Goal: Information Seeking & Learning: Learn about a topic

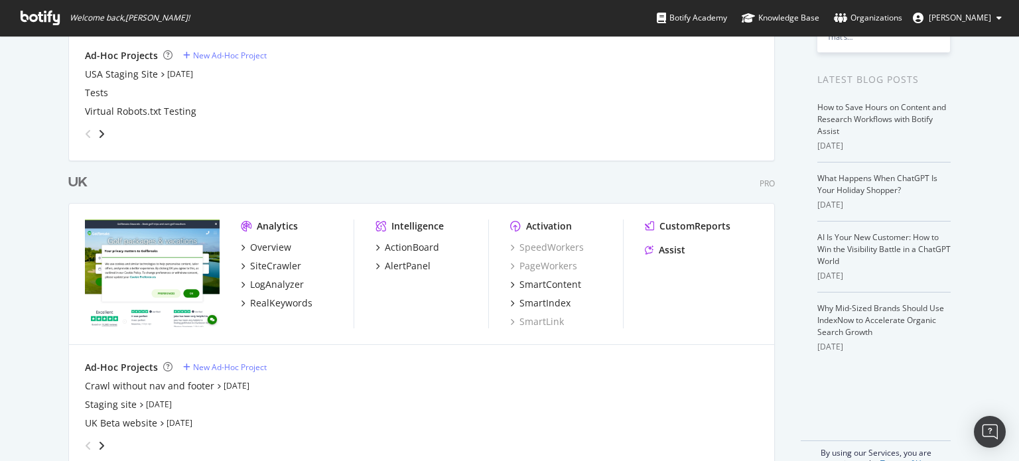
scroll to position [239, 0]
click at [277, 247] on div "Overview" at bounding box center [270, 246] width 41 height 13
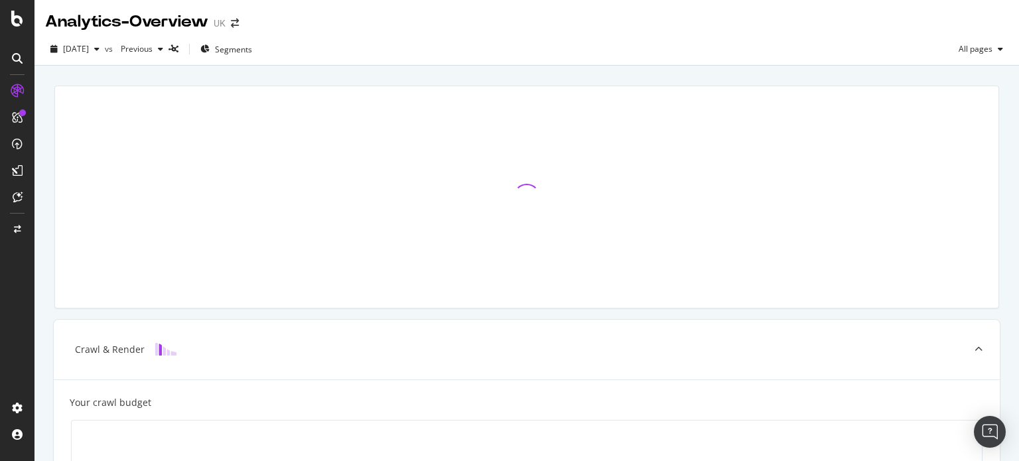
click at [277, 247] on div at bounding box center [526, 197] width 943 height 222
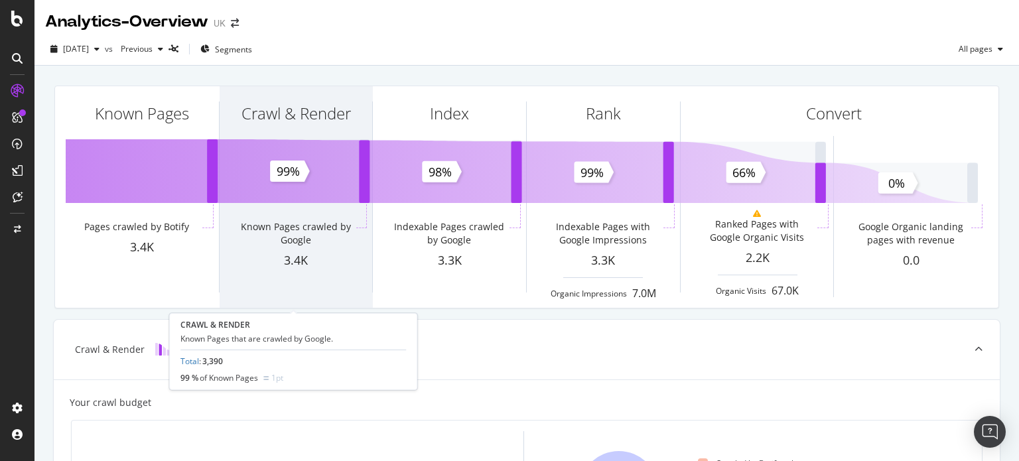
scroll to position [62, 0]
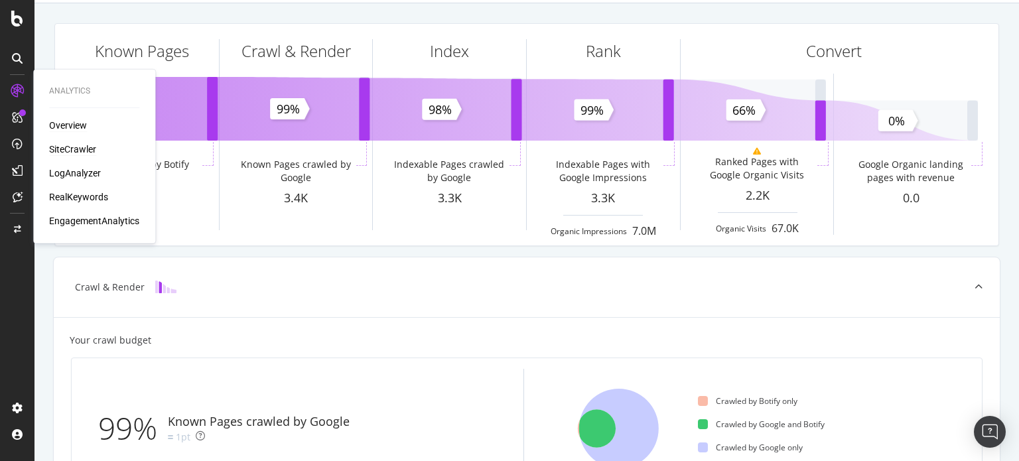
click at [74, 146] on div "SiteCrawler" at bounding box center [72, 149] width 47 height 13
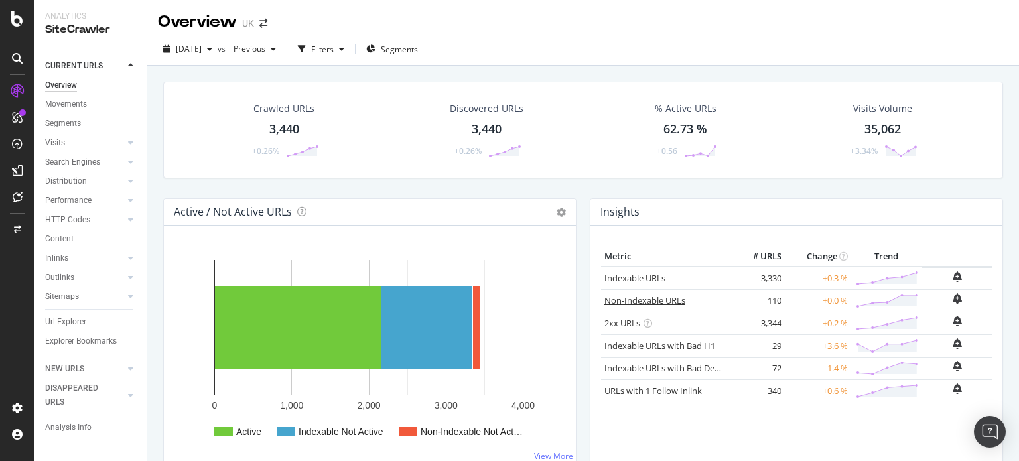
click at [637, 296] on link "Non-Indexable URLs" at bounding box center [644, 300] width 81 height 12
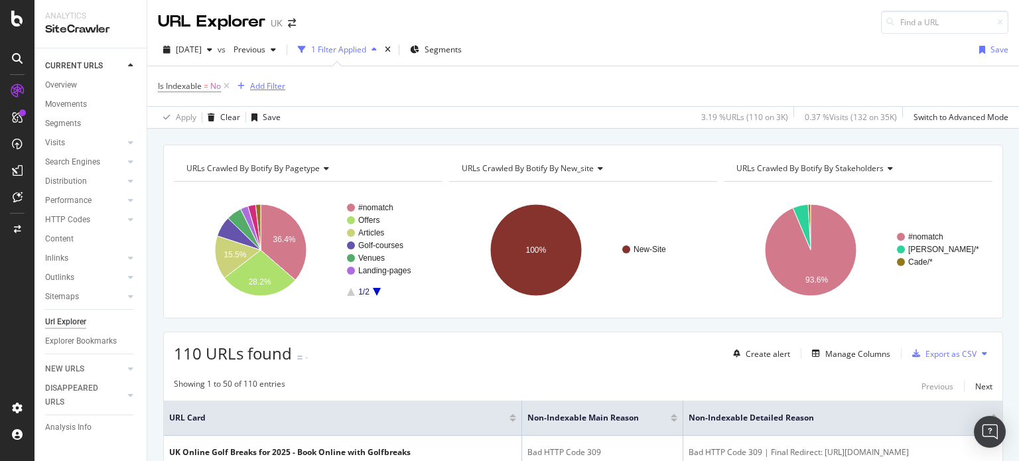
click at [265, 84] on div "Add Filter" at bounding box center [267, 85] width 35 height 11
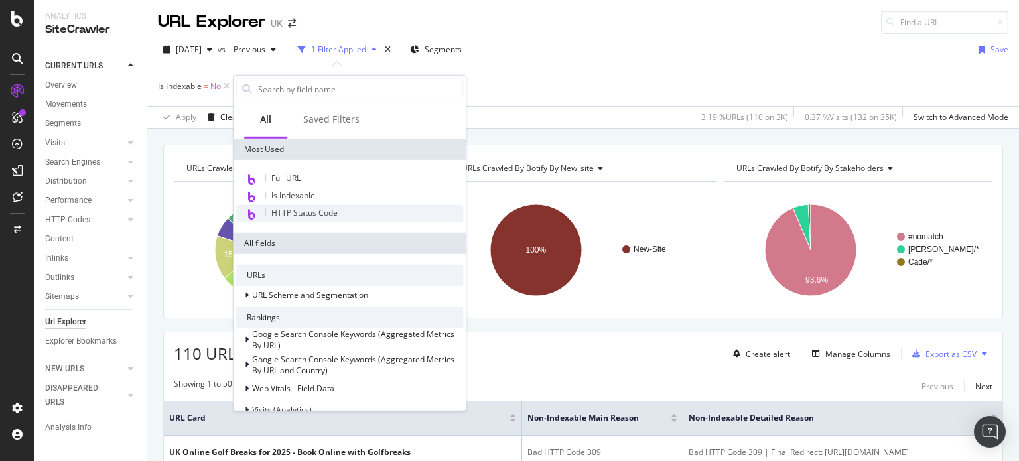
click at [292, 207] on span "HTTP Status Code" at bounding box center [304, 212] width 66 height 11
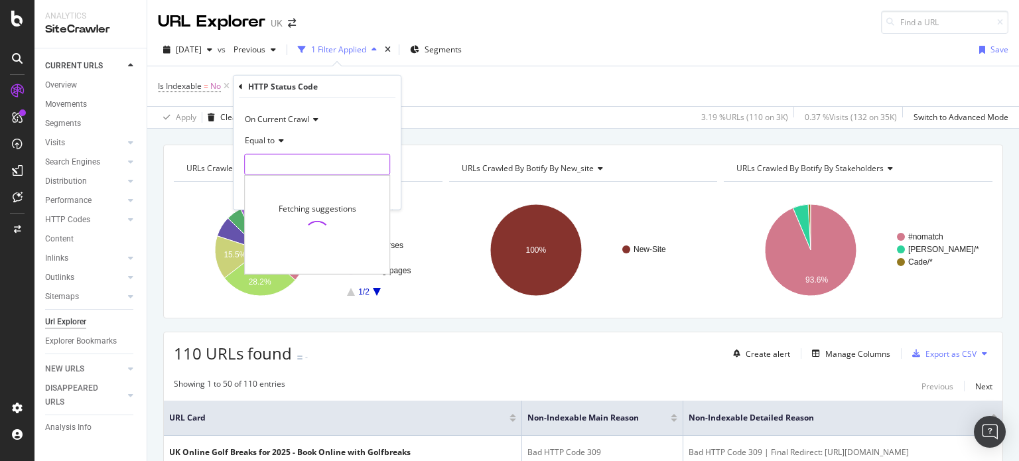
click at [297, 162] on input "number" at bounding box center [317, 164] width 146 height 21
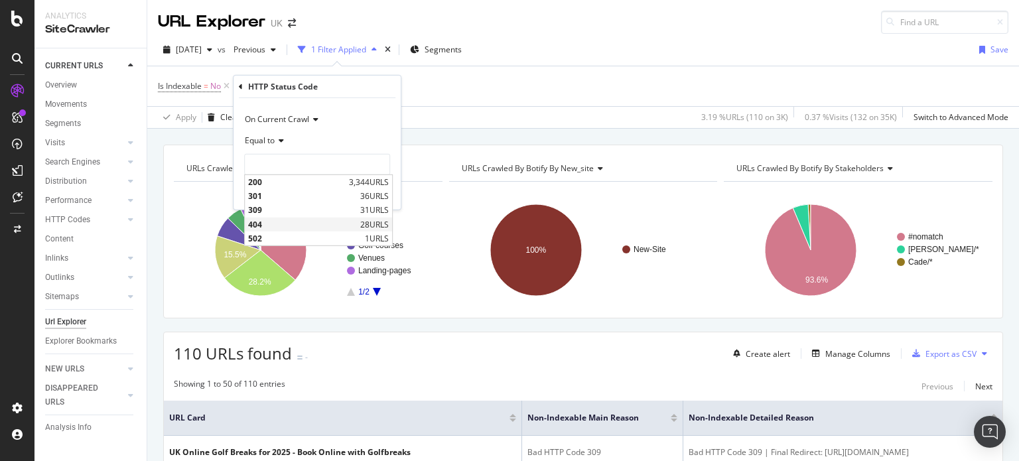
click at [268, 220] on span "404" at bounding box center [302, 223] width 109 height 11
type input "404"
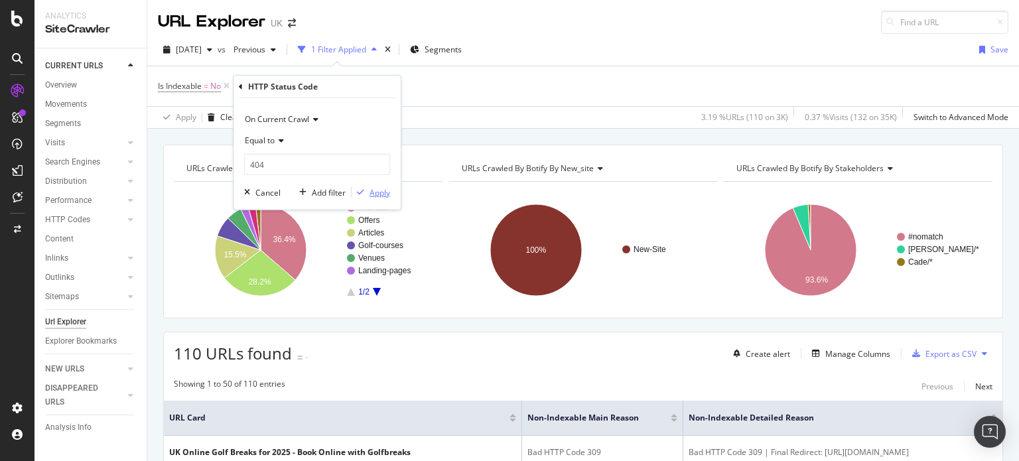
click at [379, 193] on div "Apply" at bounding box center [379, 191] width 21 height 11
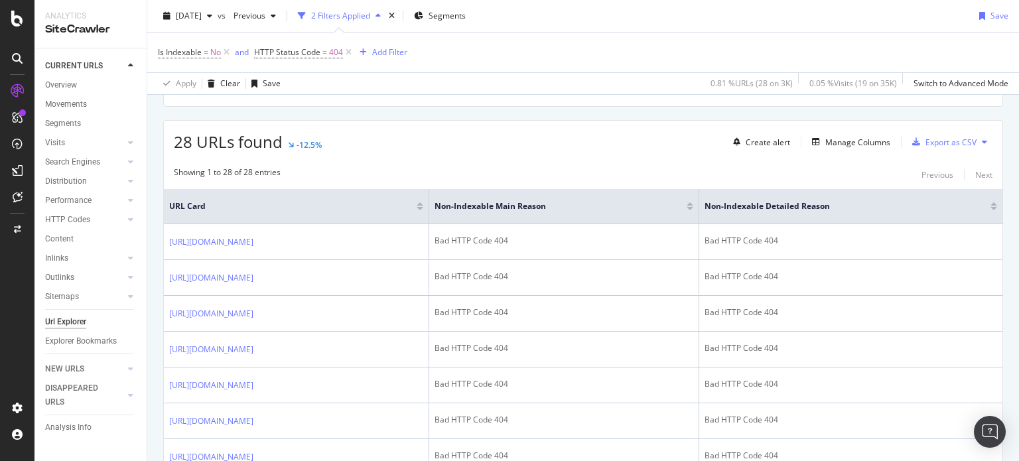
click at [489, 260] on td "Bad HTTP Code 404" at bounding box center [564, 242] width 270 height 36
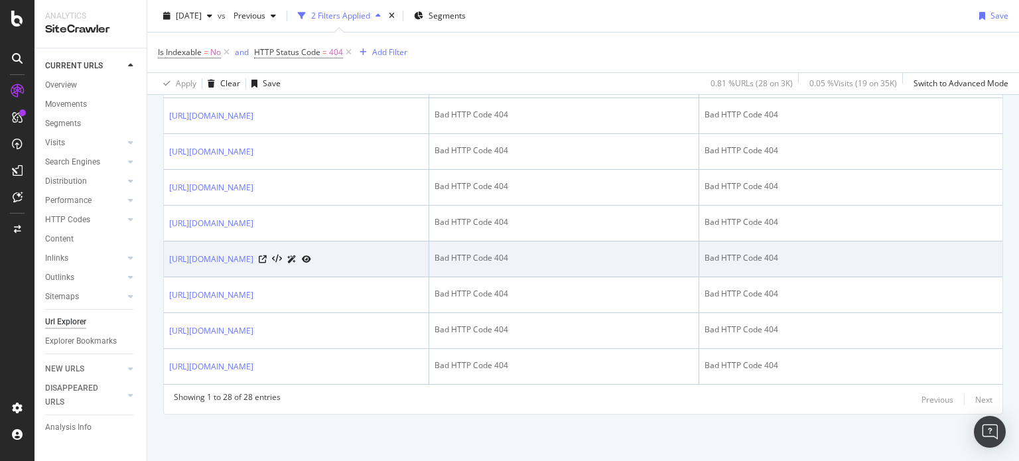
scroll to position [1254, 0]
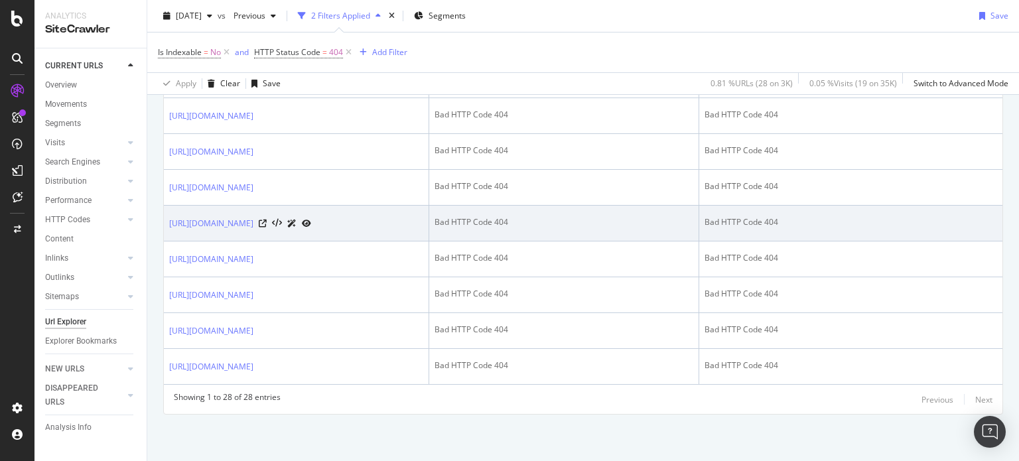
click at [345, 241] on td "[URL][DOMAIN_NAME]" at bounding box center [296, 224] width 265 height 36
click at [253, 230] on link "[URL][DOMAIN_NAME]" at bounding box center [211, 223] width 84 height 13
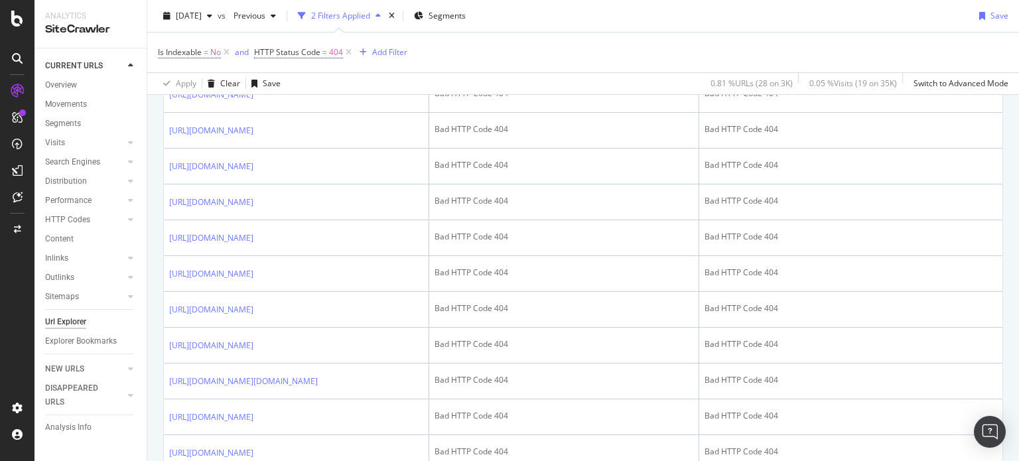
scroll to position [597, 0]
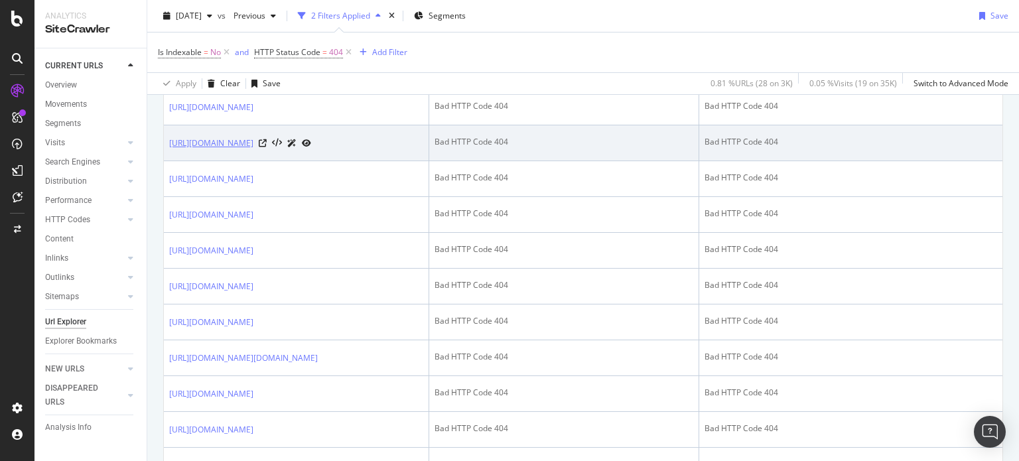
drag, startPoint x: 155, startPoint y: 241, endPoint x: 174, endPoint y: 256, distance: 24.5
click at [174, 256] on div "URLs Crawled By Botify By pagetype Chart (by Value) Table Expand Export as CSV …" at bounding box center [583, 233] width 872 height 1370
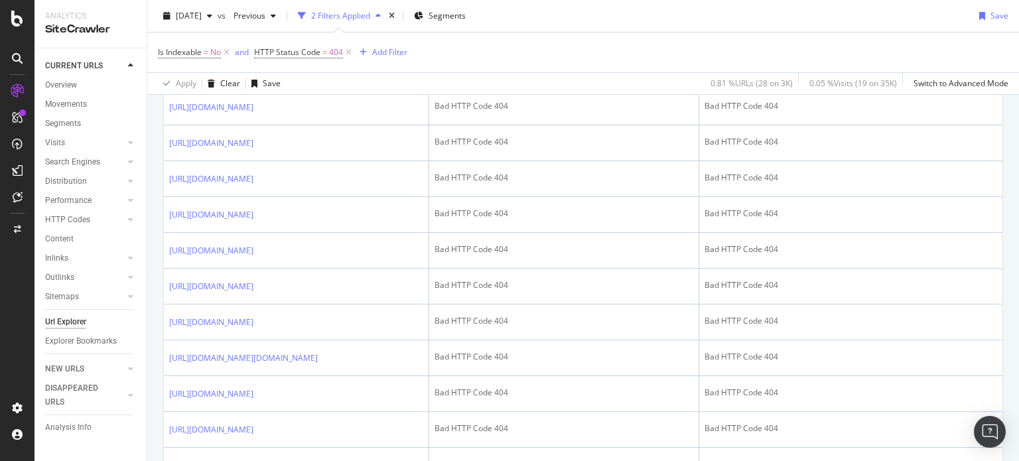
click at [153, 227] on div "URLs Crawled By Botify By pagetype Chart (by Value) Table Expand Export as CSV …" at bounding box center [583, 233] width 872 height 1370
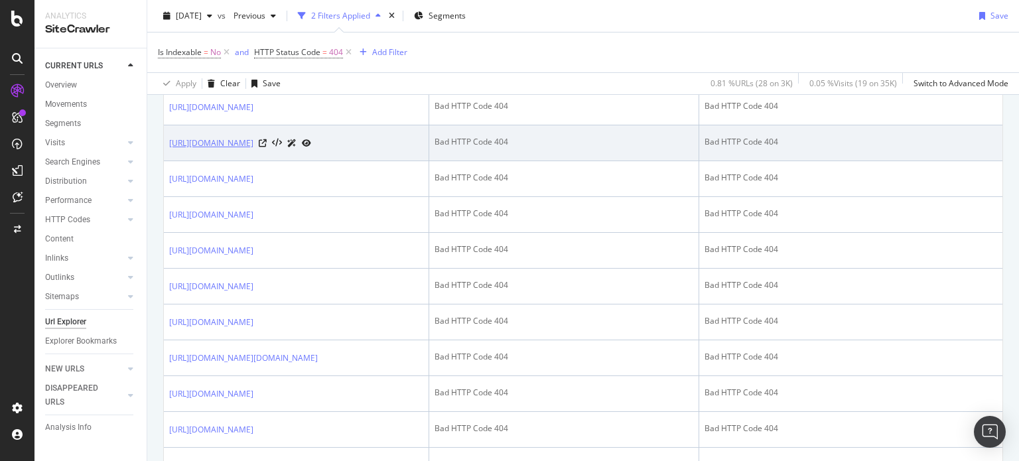
drag, startPoint x: 164, startPoint y: 239, endPoint x: 217, endPoint y: 261, distance: 57.4
click at [217, 161] on td "[URL][DOMAIN_NAME]" at bounding box center [296, 143] width 265 height 36
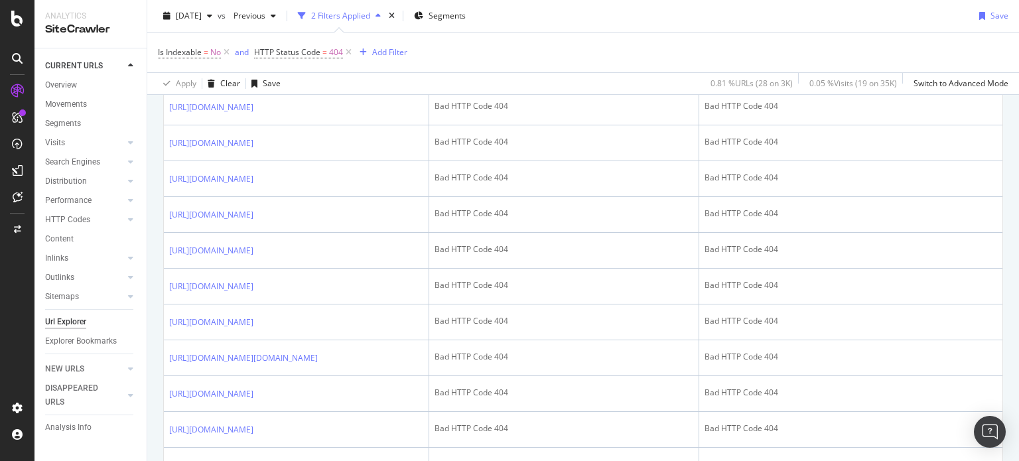
copy link "https://www.golfbreaks.com/en-gb/events/moortown-pairs-2026/"
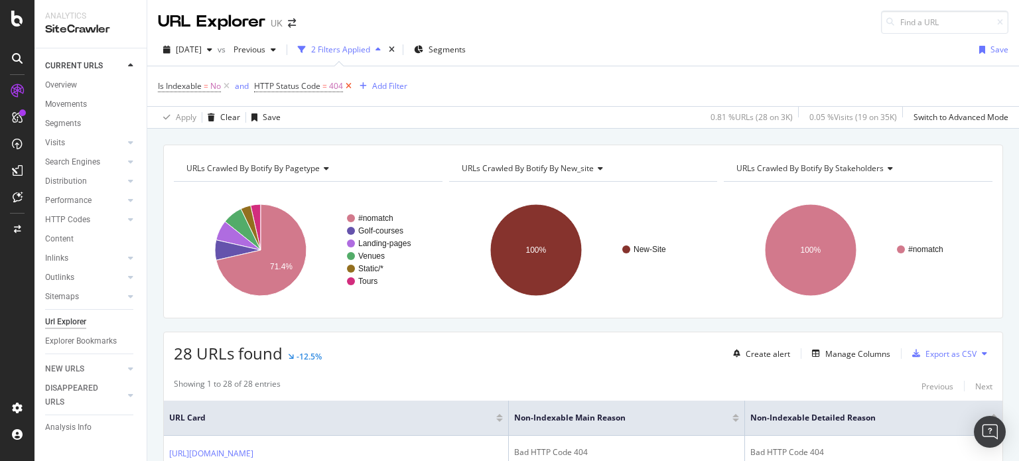
click at [348, 88] on icon at bounding box center [348, 86] width 11 height 13
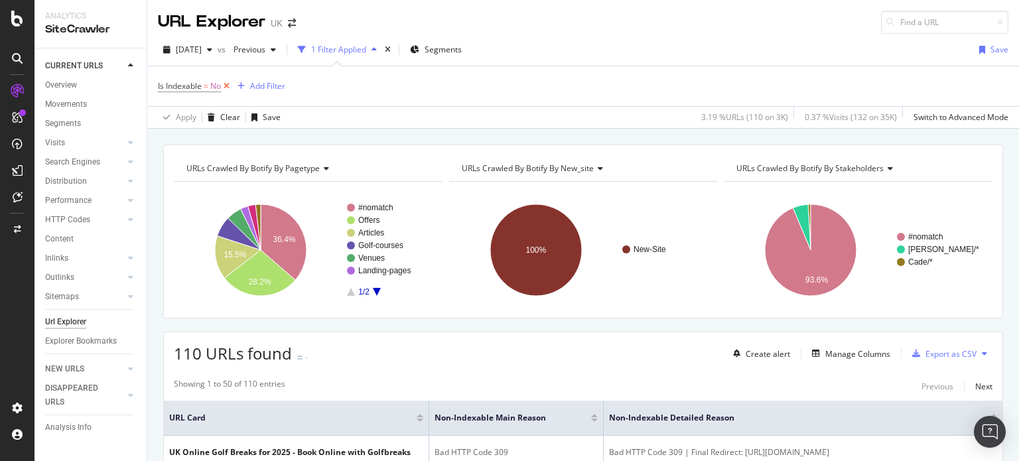
click at [227, 92] on icon at bounding box center [226, 86] width 11 height 13
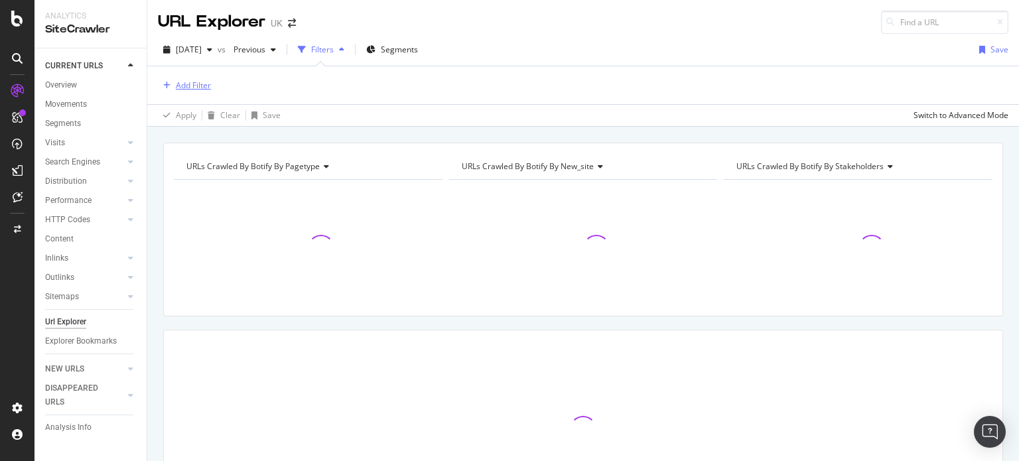
click at [206, 78] on div "Add Filter" at bounding box center [184, 85] width 53 height 15
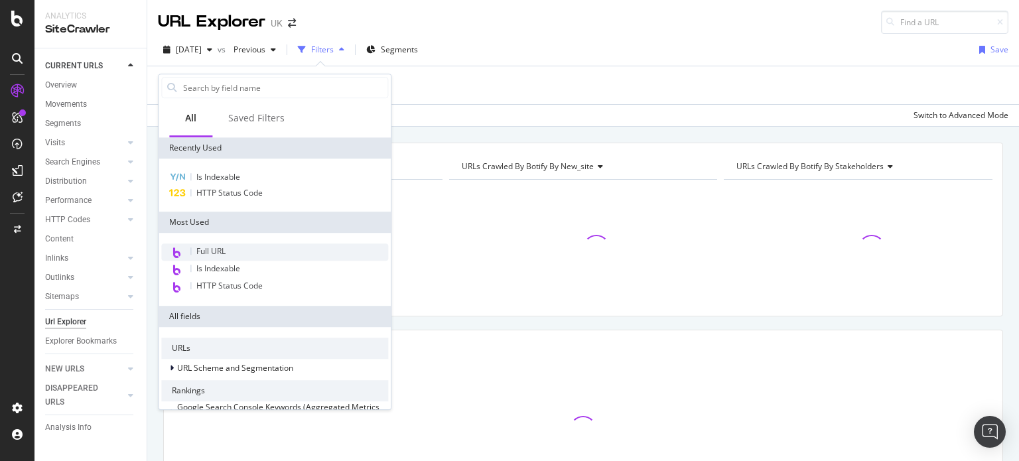
click at [220, 246] on span "Full URL" at bounding box center [210, 250] width 29 height 11
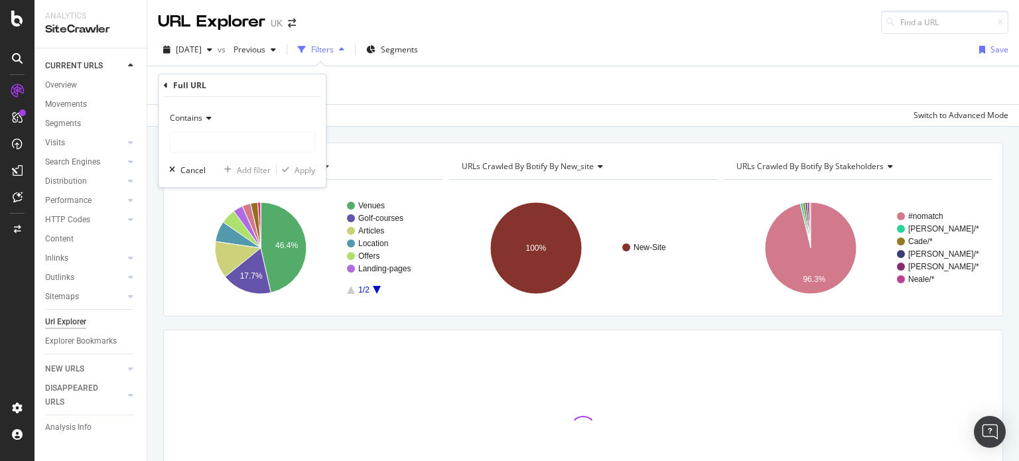
click at [210, 121] on icon at bounding box center [206, 118] width 9 height 8
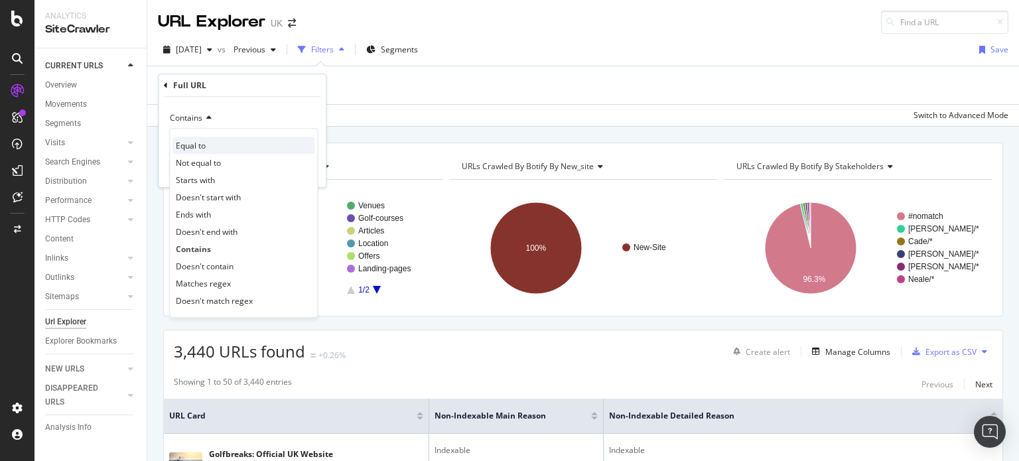
click at [196, 144] on span "Equal to" at bounding box center [191, 145] width 30 height 11
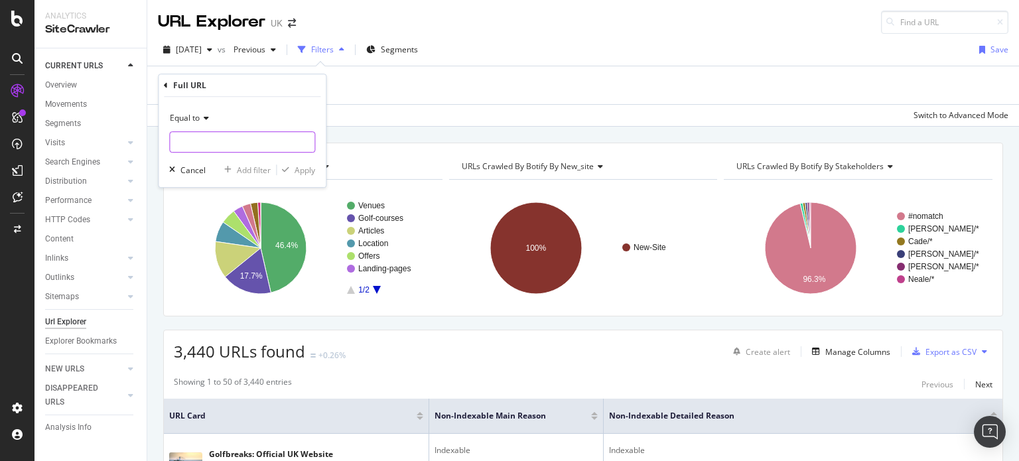
click at [224, 148] on input "text" at bounding box center [242, 141] width 145 height 21
paste input "[URL][DOMAIN_NAME]"
click at [287, 138] on input "[URL][DOMAIN_NAME]" at bounding box center [232, 141] width 125 height 21
click at [285, 147] on input "[URL][DOMAIN_NAME]" at bounding box center [232, 141] width 125 height 21
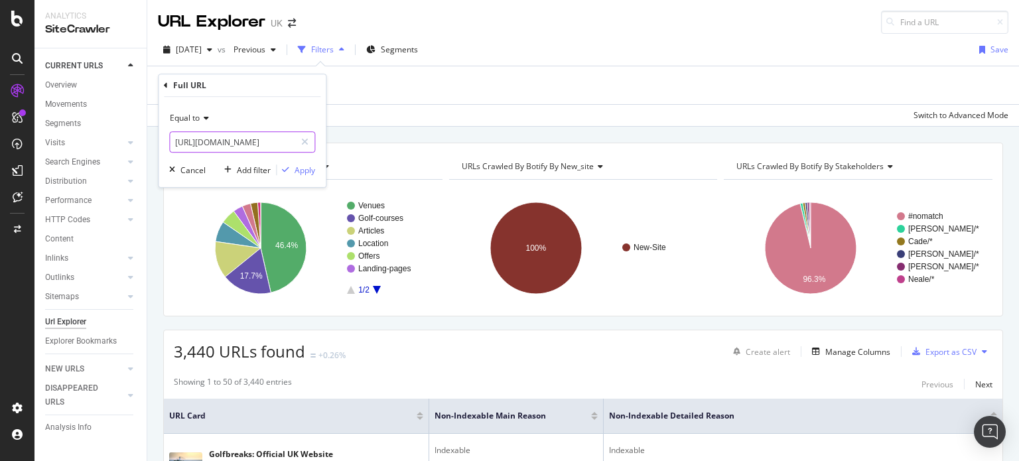
scroll to position [0, 19]
type input "[URL][DOMAIN_NAME]"
drag, startPoint x: 296, startPoint y: 170, endPoint x: 304, endPoint y: 170, distance: 8.0
click at [304, 170] on div "Apply" at bounding box center [304, 169] width 21 height 11
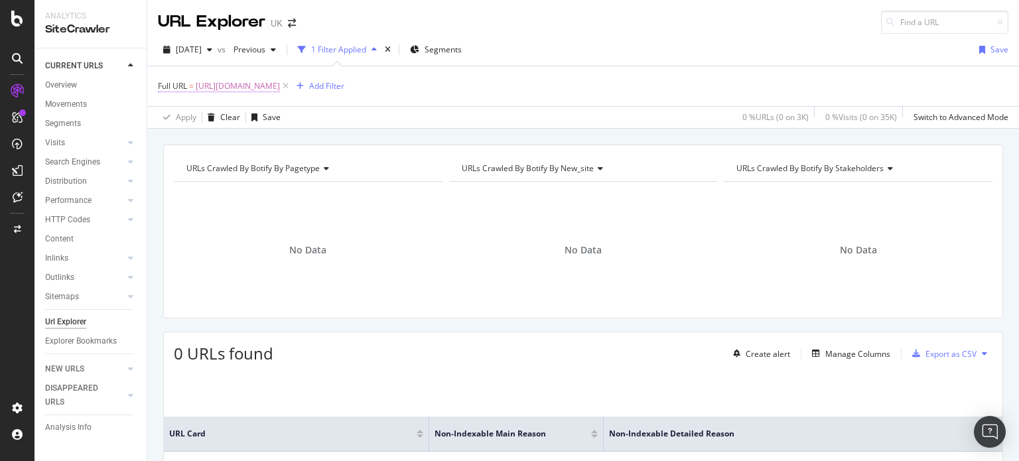
click at [210, 85] on span "[URL][DOMAIN_NAME]" at bounding box center [238, 86] width 84 height 19
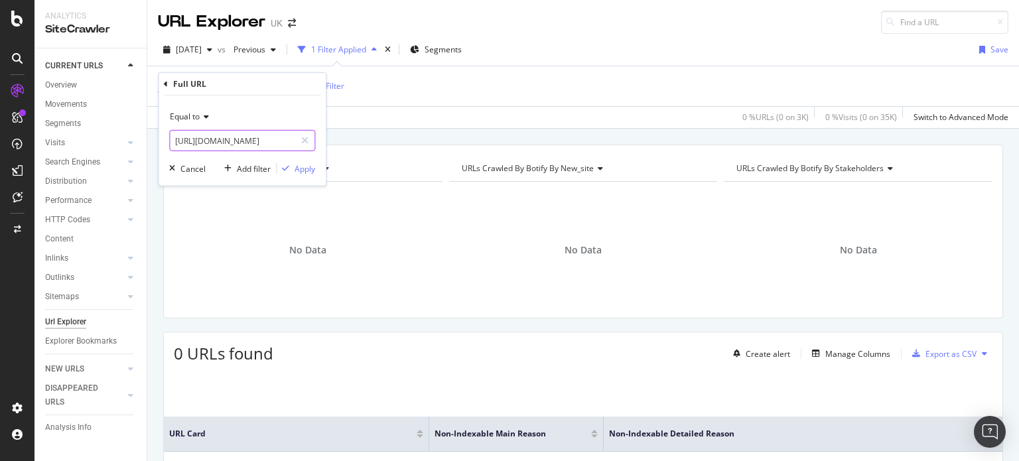
click at [204, 143] on input "[URL][DOMAIN_NAME]" at bounding box center [232, 140] width 125 height 21
click at [631, 44] on div "[DATE] vs Previous 1 Filter Applied Segments Save" at bounding box center [583, 52] width 872 height 27
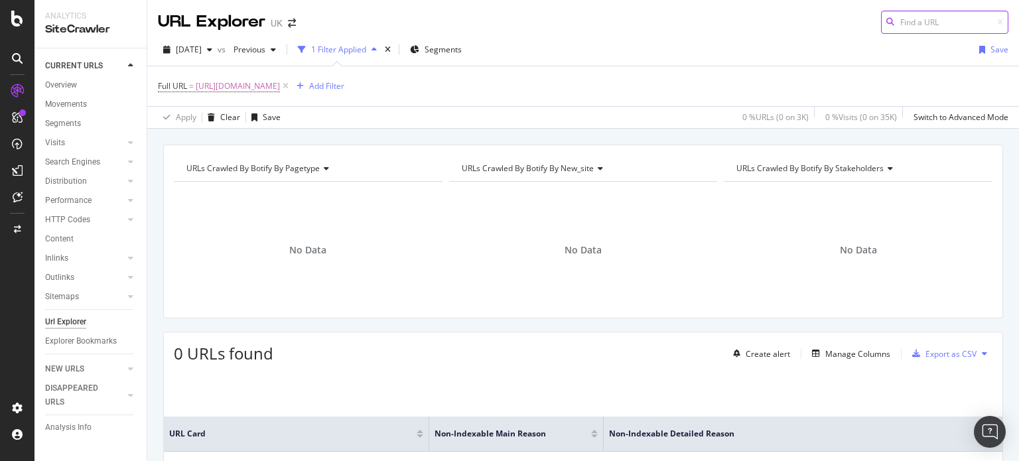
click at [909, 22] on input at bounding box center [944, 22] width 127 height 23
paste input "[URL][DOMAIN_NAME]"
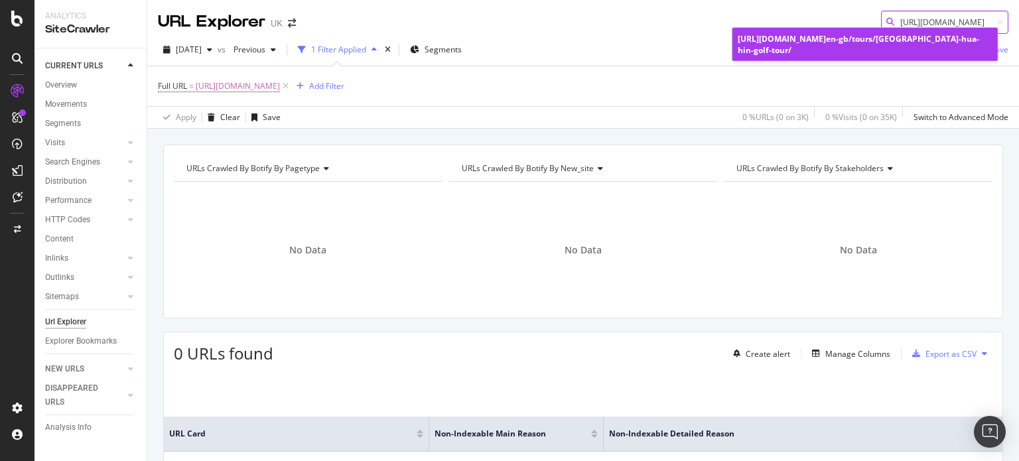
type input "[URL][DOMAIN_NAME]"
click at [907, 36] on div "[URL][DOMAIN_NAME] en-gb/tours/[GEOGRAPHIC_DATA]-hua-hin-golf-tour/" at bounding box center [865, 44] width 255 height 23
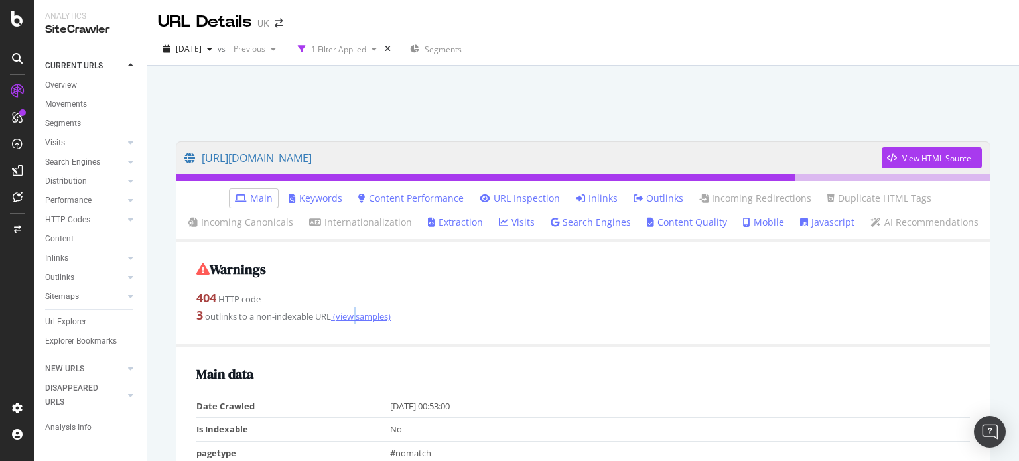
click at [357, 322] on div "3 outlinks to a non-indexable URL (view samples)" at bounding box center [582, 315] width 773 height 17
click at [357, 322] on link "(view samples)" at bounding box center [361, 316] width 60 height 12
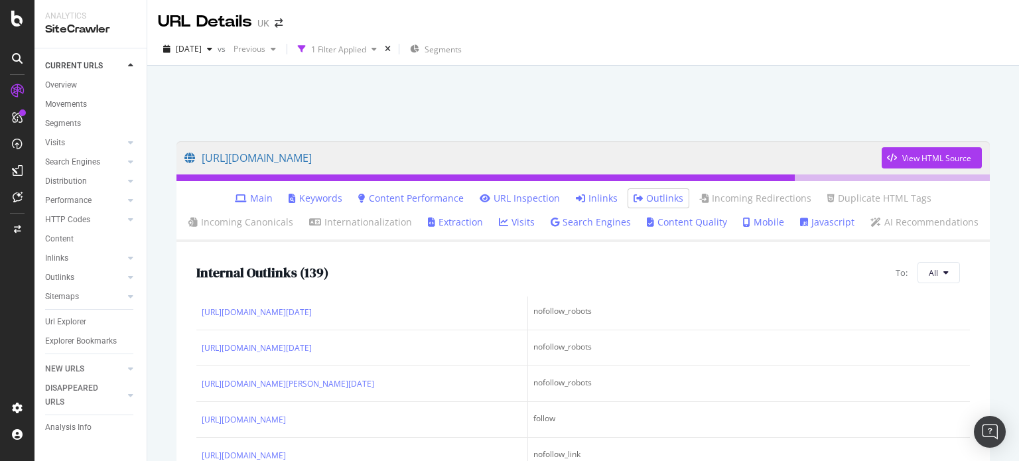
scroll to position [4, 0]
click at [616, 193] on ul "Main Keywords Content Performance URL Inspection Inlinks Outlinks Incoming Redi…" at bounding box center [582, 211] width 813 height 61
click at [616, 193] on li "Inlinks" at bounding box center [596, 198] width 52 height 19
click at [601, 197] on link "Inlinks" at bounding box center [597, 198] width 42 height 13
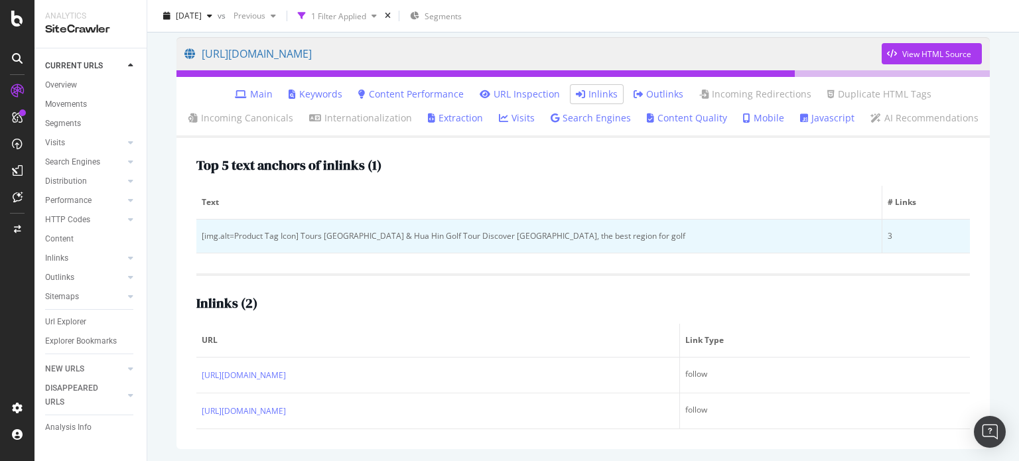
scroll to position [105, 0]
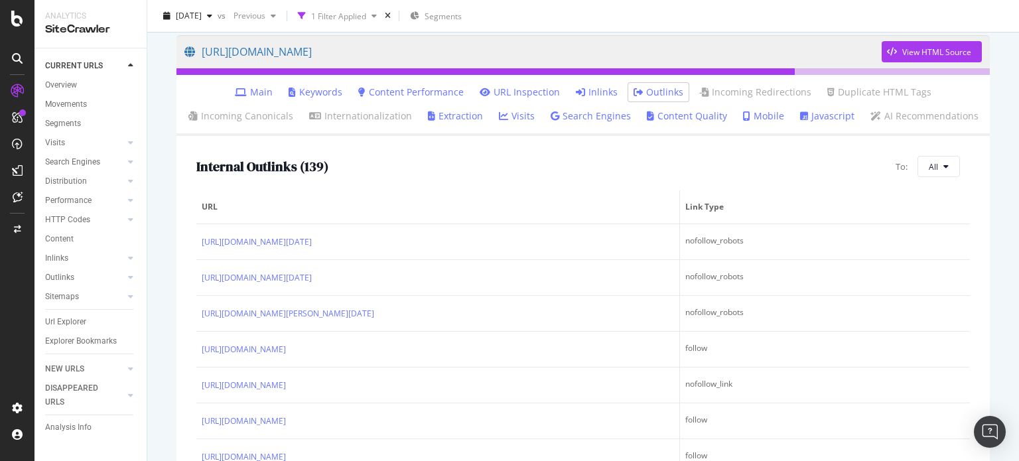
scroll to position [106, 0]
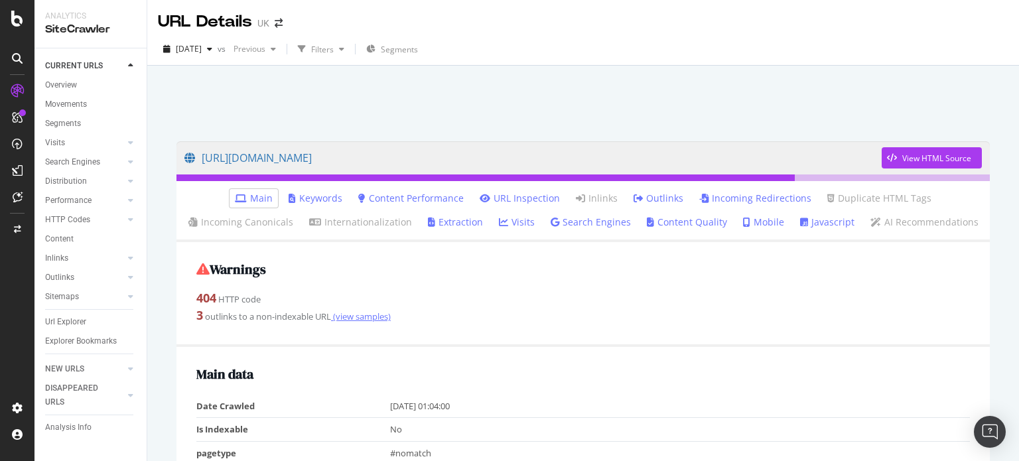
click at [353, 316] on link "(view samples)" at bounding box center [361, 316] width 60 height 12
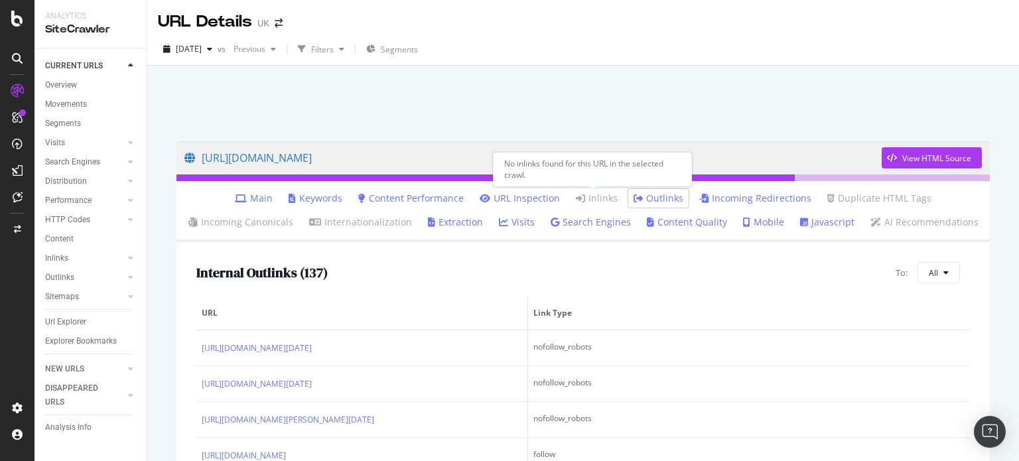
click at [594, 202] on link "Inlinks" at bounding box center [597, 198] width 42 height 13
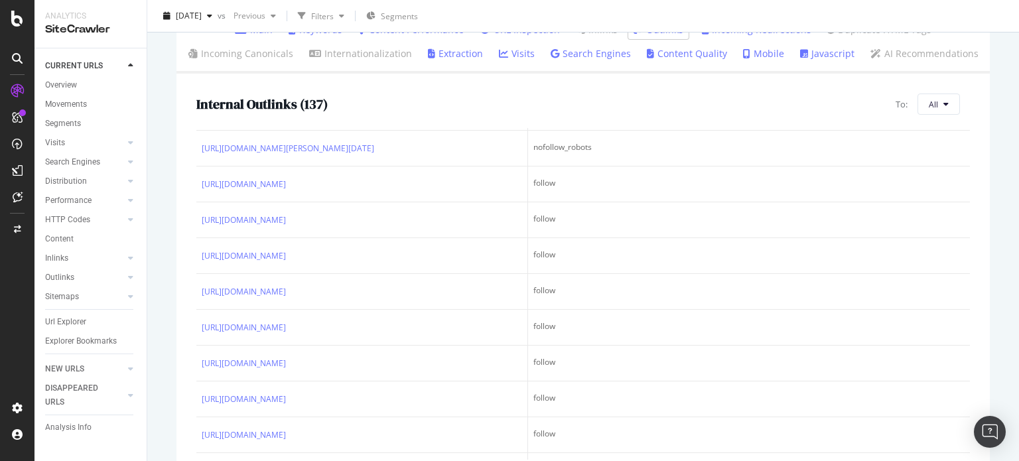
scroll to position [103, 0]
